Goal: Information Seeking & Learning: Learn about a topic

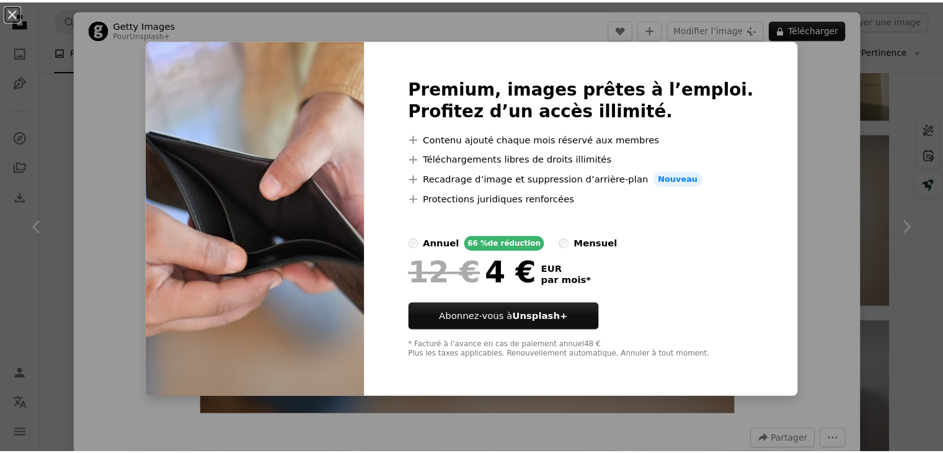
scroll to position [685, 0]
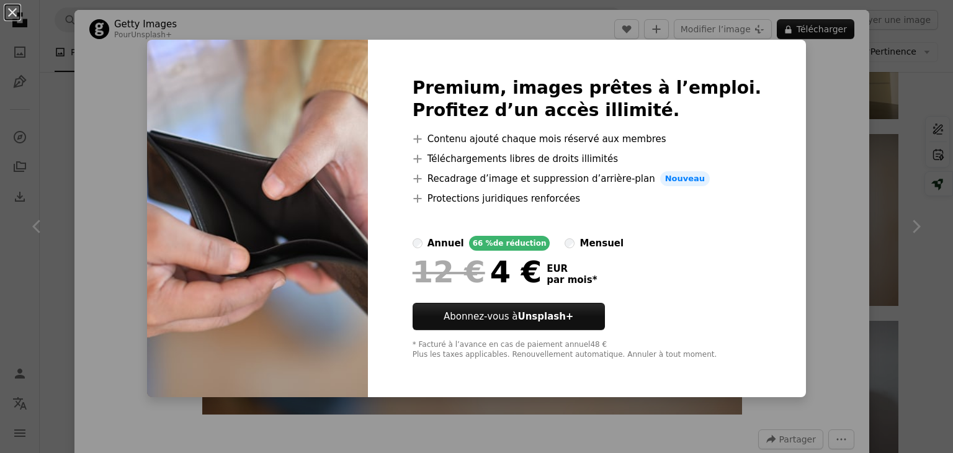
click at [834, 198] on div "An X shape Premium, images prêtes à l’emploi. Profitez d’un accès illimité. A p…" at bounding box center [476, 226] width 953 height 453
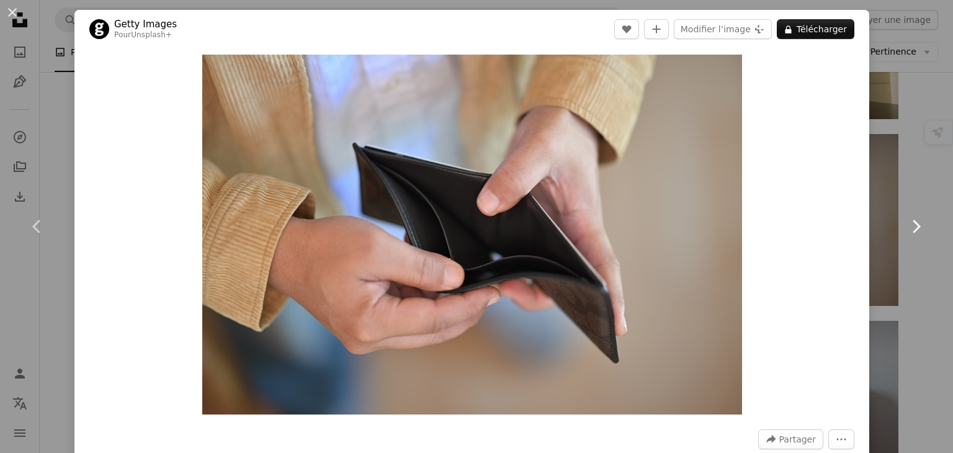
click at [899, 189] on link "Chevron right" at bounding box center [915, 226] width 74 height 119
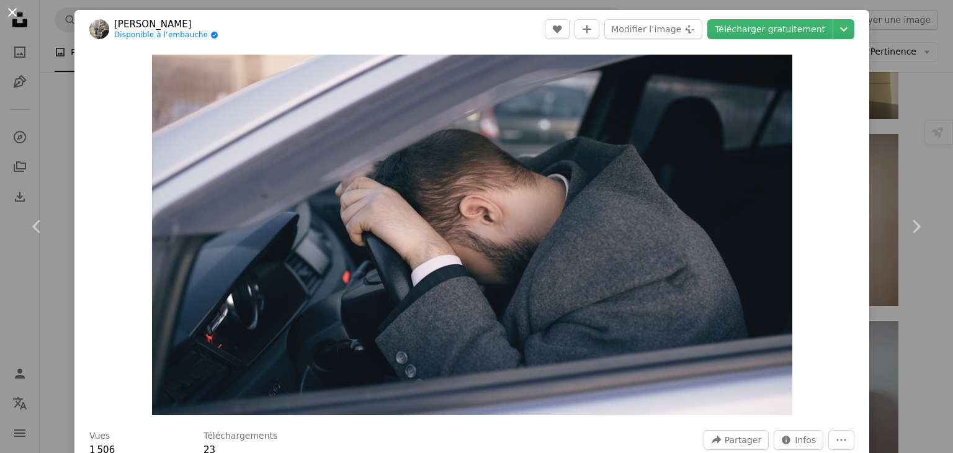
click at [9, 11] on button "An X shape" at bounding box center [12, 12] width 15 height 15
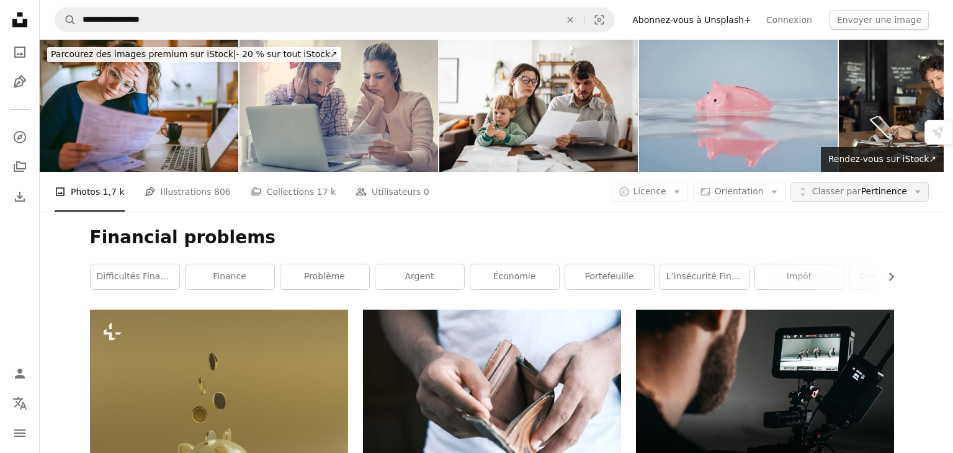
scroll to position [685, 0]
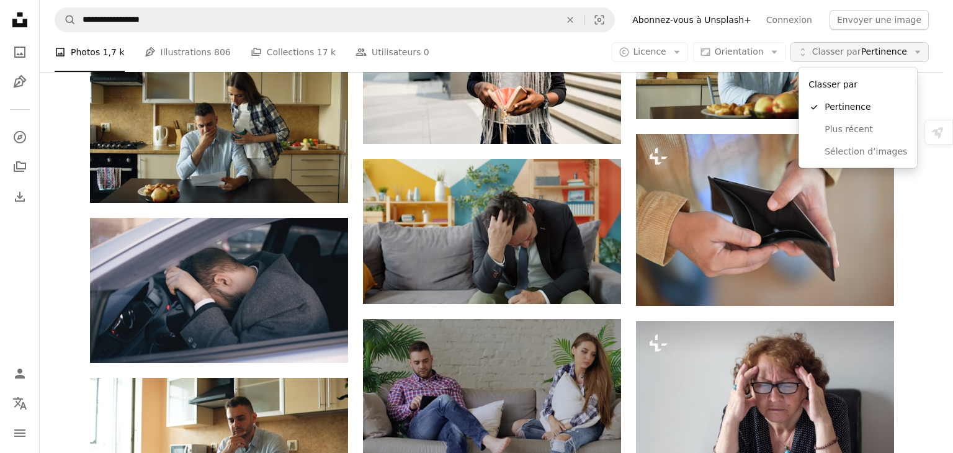
click at [899, 58] on button "Unfold Classer par Pertinence Arrow down" at bounding box center [859, 52] width 138 height 20
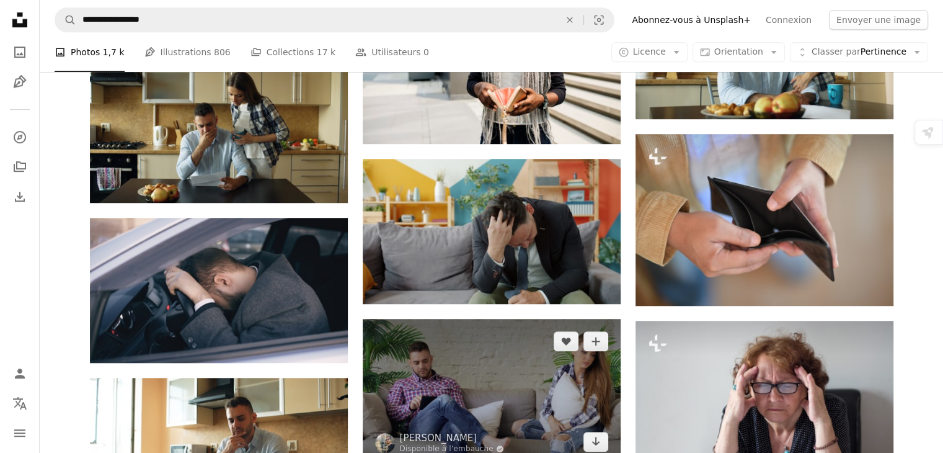
scroll to position [1190, 0]
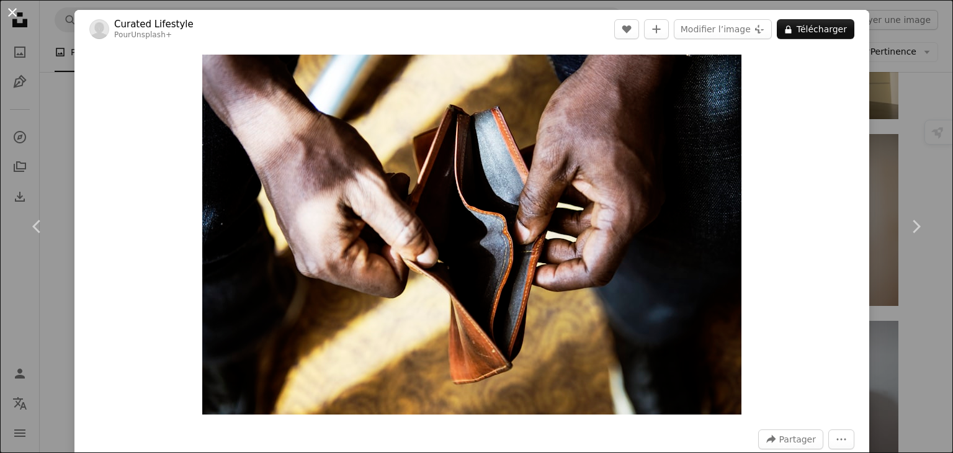
click at [12, 17] on button "An X shape" at bounding box center [12, 12] width 15 height 15
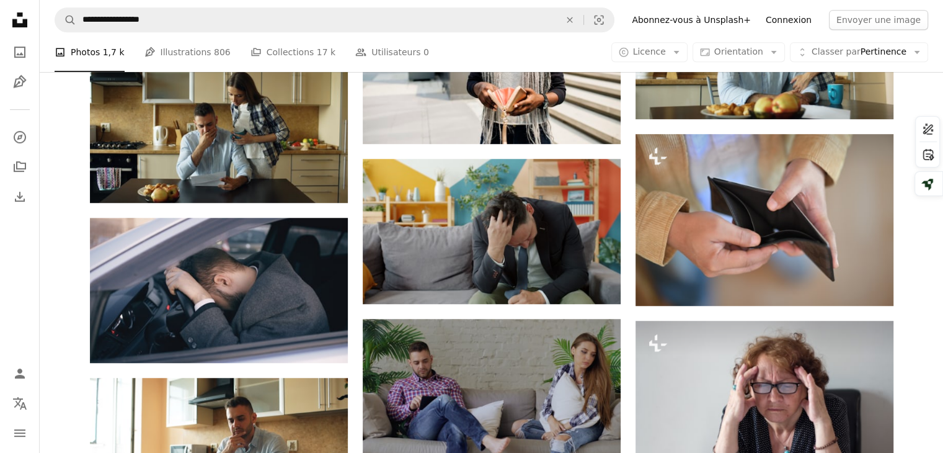
click at [795, 25] on link "Connexion" at bounding box center [789, 20] width 61 height 20
